Goal: Find specific page/section: Find specific page/section

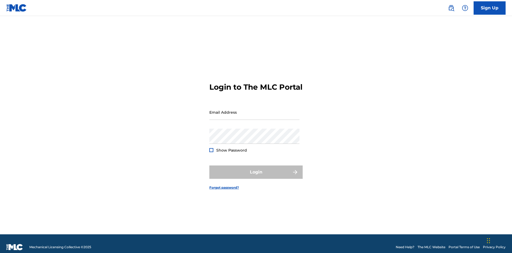
scroll to position [7, 0]
click at [254, 110] on input "Email Address" at bounding box center [254, 111] width 90 height 15
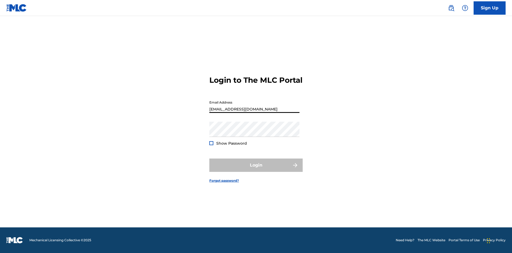
type input "[EMAIL_ADDRESS][DOMAIN_NAME]"
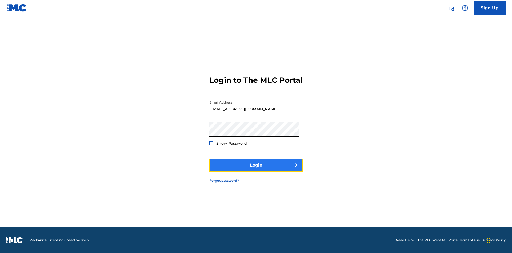
click at [256, 169] on button "Login" at bounding box center [255, 164] width 93 height 13
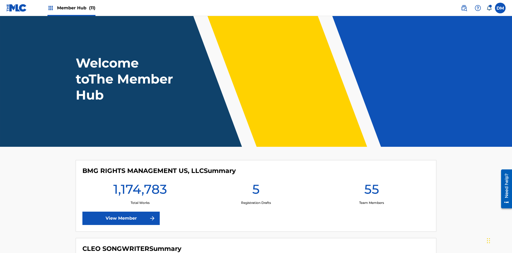
scroll to position [23, 0]
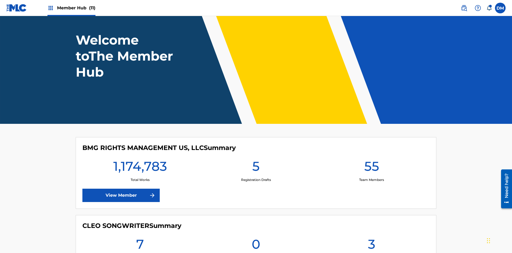
click at [76, 8] on span "Member Hub (11)" at bounding box center [76, 8] width 38 height 6
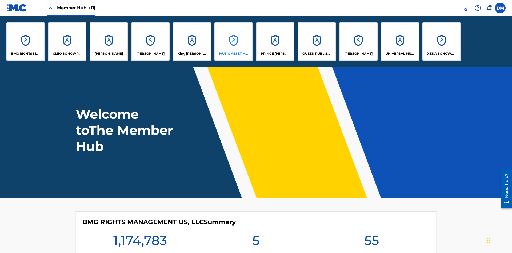
click at [233, 54] on p "MUSIC ASSET MANAGEMENT (MAM)" at bounding box center [233, 53] width 29 height 5
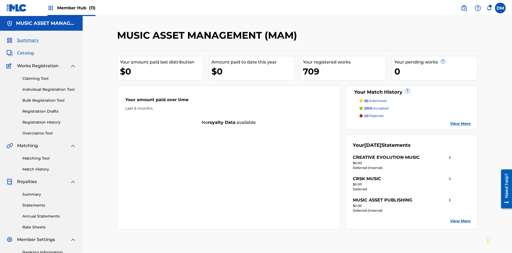
click at [25, 50] on span "Catalog" at bounding box center [25, 53] width 17 height 6
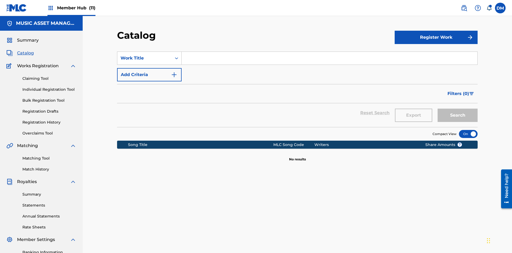
scroll to position [78, 0]
